Goal: Transaction & Acquisition: Book appointment/travel/reservation

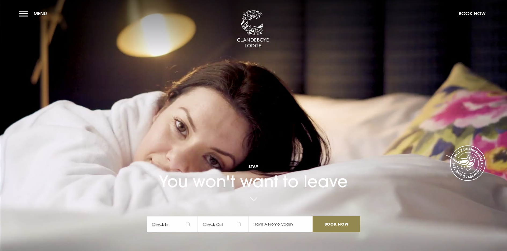
click at [182, 216] on span "Check In" at bounding box center [172, 224] width 51 height 16
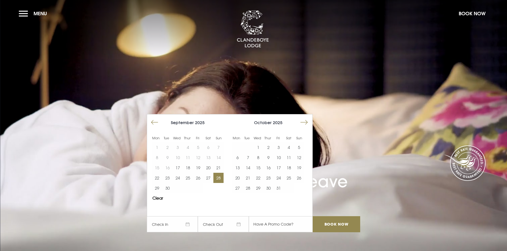
click at [220, 173] on button "28" at bounding box center [218, 178] width 10 height 10
click at [162, 183] on button "29" at bounding box center [157, 188] width 10 height 10
click at [332, 216] on input "Book Now" at bounding box center [336, 224] width 47 height 16
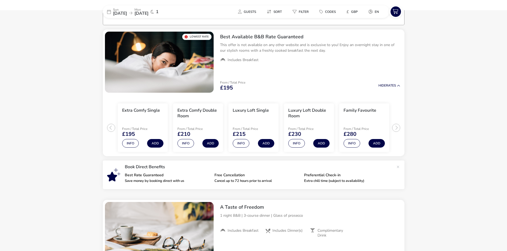
scroll to position [43, 0]
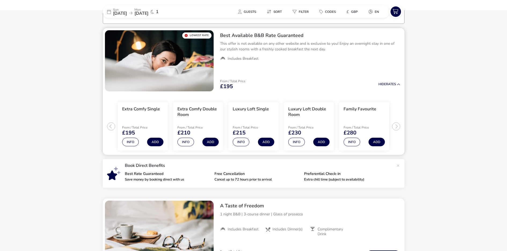
click at [394, 126] on ul "Extra Comfy Single From / Total Price £195 Info Add Extra Comfy Double Room Fro…" at bounding box center [254, 125] width 302 height 62
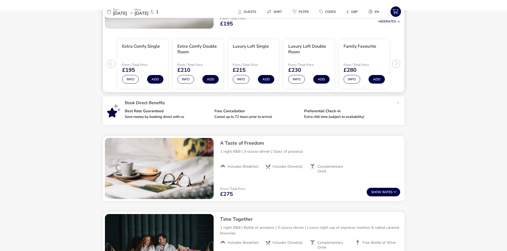
scroll to position [97, 0]
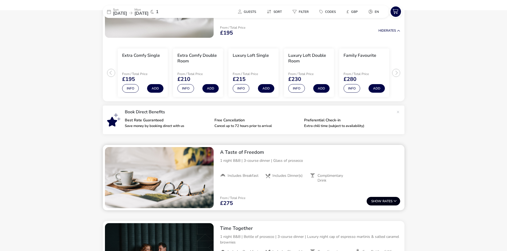
click at [371, 200] on span "Show" at bounding box center [376, 201] width 11 height 3
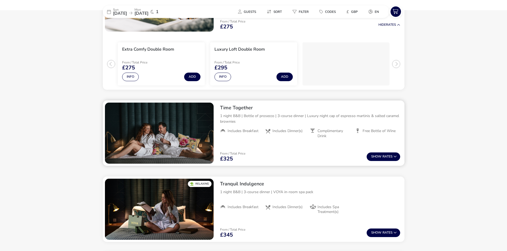
scroll to position [295, 0]
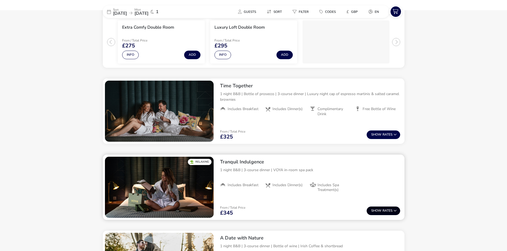
click at [373, 209] on span "Show" at bounding box center [376, 210] width 11 height 3
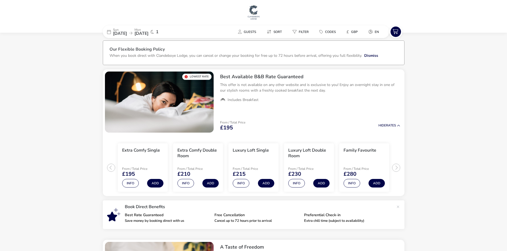
scroll to position [0, 0]
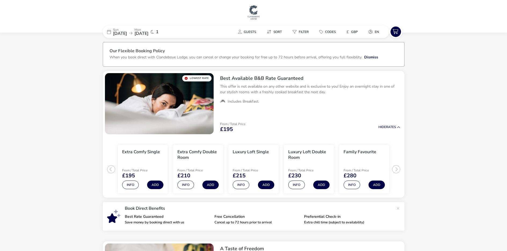
click at [119, 33] on span "[DATE]" at bounding box center [120, 34] width 14 height 6
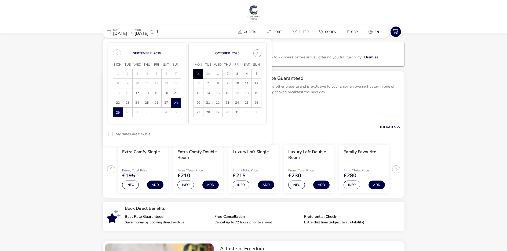
click at [111, 133] on div at bounding box center [110, 134] width 4 height 4
click at [244, 132] on button "Apply Dates" at bounding box center [249, 134] width 33 height 13
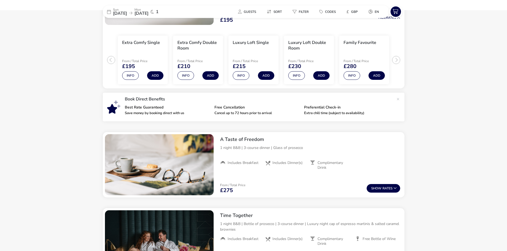
scroll to position [124, 0]
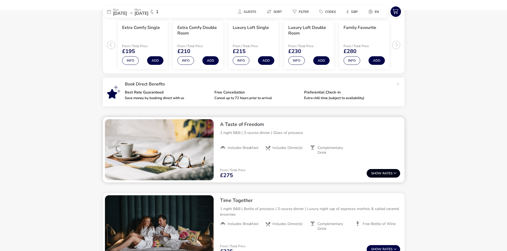
click at [376, 172] on span "Show" at bounding box center [376, 173] width 11 height 3
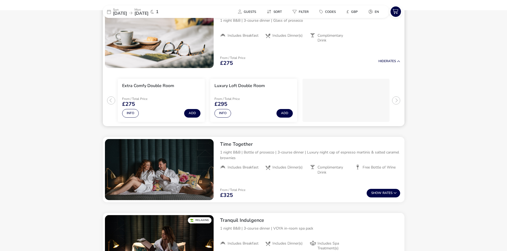
scroll to position [188, 0]
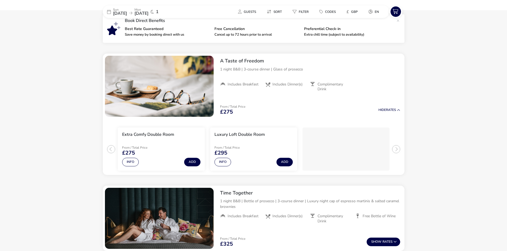
click at [148, 8] on p "Mon" at bounding box center [141, 9] width 14 height 3
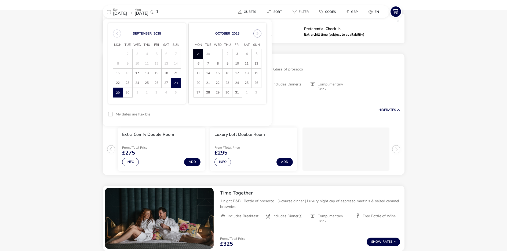
click at [109, 115] on div at bounding box center [110, 114] width 4 height 4
click at [244, 117] on button "Apply Dates" at bounding box center [249, 114] width 33 height 13
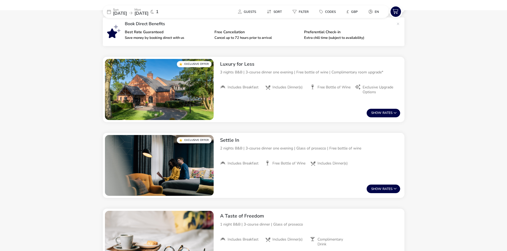
scroll to position [339, 0]
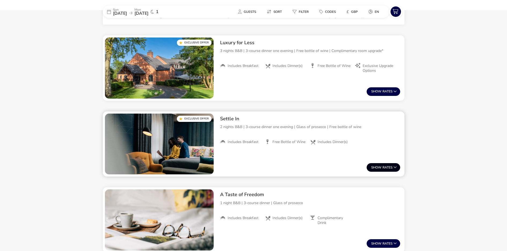
click at [381, 167] on span "Show" at bounding box center [376, 167] width 11 height 3
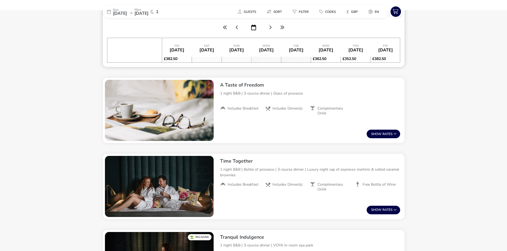
scroll to position [612, 0]
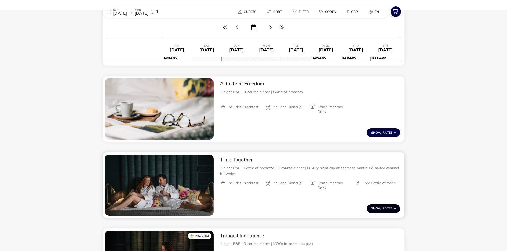
click at [375, 208] on span "Show" at bounding box center [376, 208] width 11 height 3
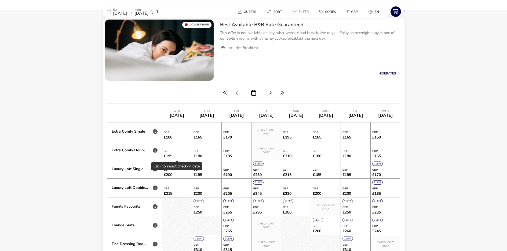
scroll to position [0, 0]
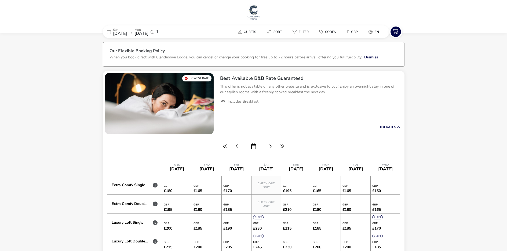
click at [123, 34] on span "[DATE]" at bounding box center [120, 34] width 14 height 6
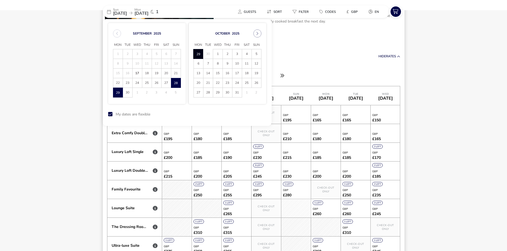
scroll to position [80, 0]
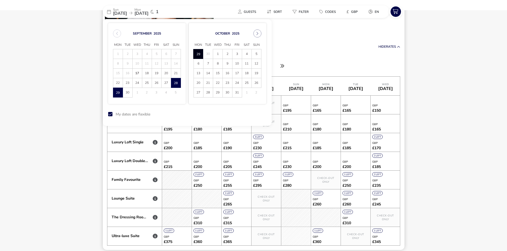
click at [294, 236] on div "0" at bounding box center [296, 236] width 30 height 19
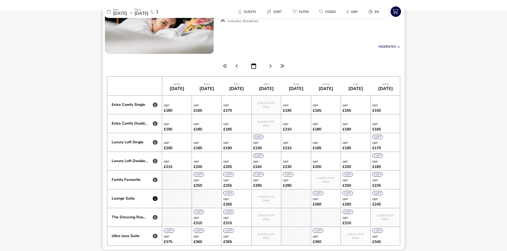
click at [155, 200] on icon at bounding box center [155, 198] width 5 height 5
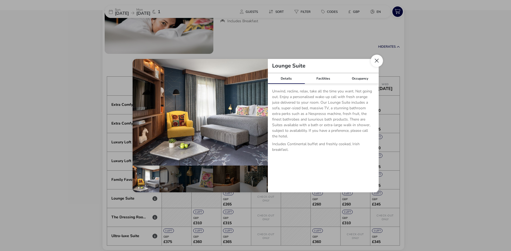
click at [377, 61] on button "Close dialog" at bounding box center [376, 61] width 12 height 12
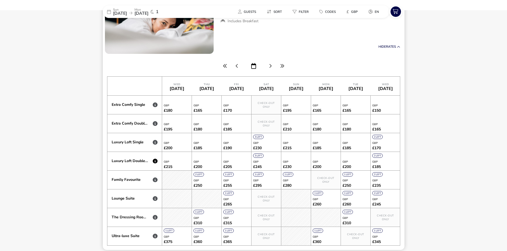
click at [155, 162] on icon at bounding box center [155, 161] width 5 height 5
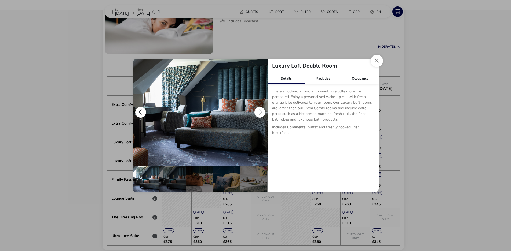
click at [256, 108] on button "details" at bounding box center [259, 112] width 11 height 11
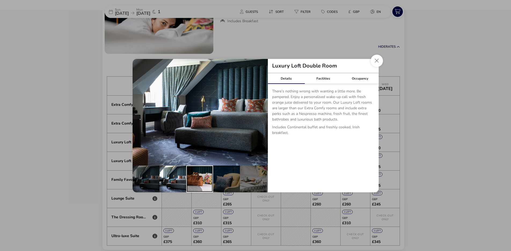
click at [200, 172] on div "details" at bounding box center [199, 179] width 27 height 27
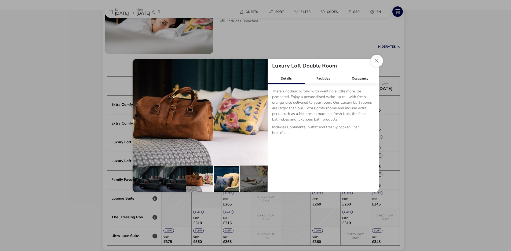
click at [220, 175] on div "details" at bounding box center [226, 179] width 27 height 27
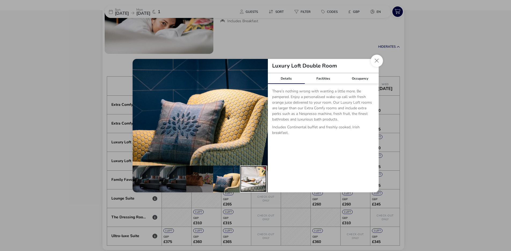
click at [248, 178] on div "details" at bounding box center [253, 179] width 27 height 27
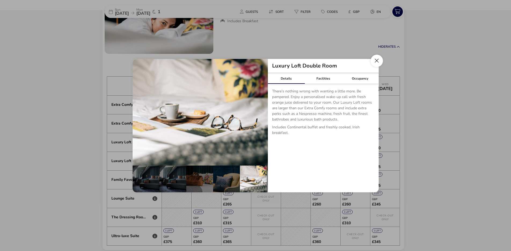
click at [375, 60] on button "Close dialog" at bounding box center [376, 61] width 12 height 12
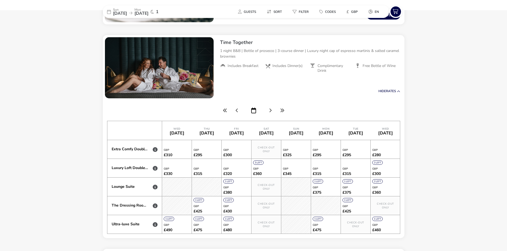
scroll to position [778, 0]
